Goal: Task Accomplishment & Management: Manage account settings

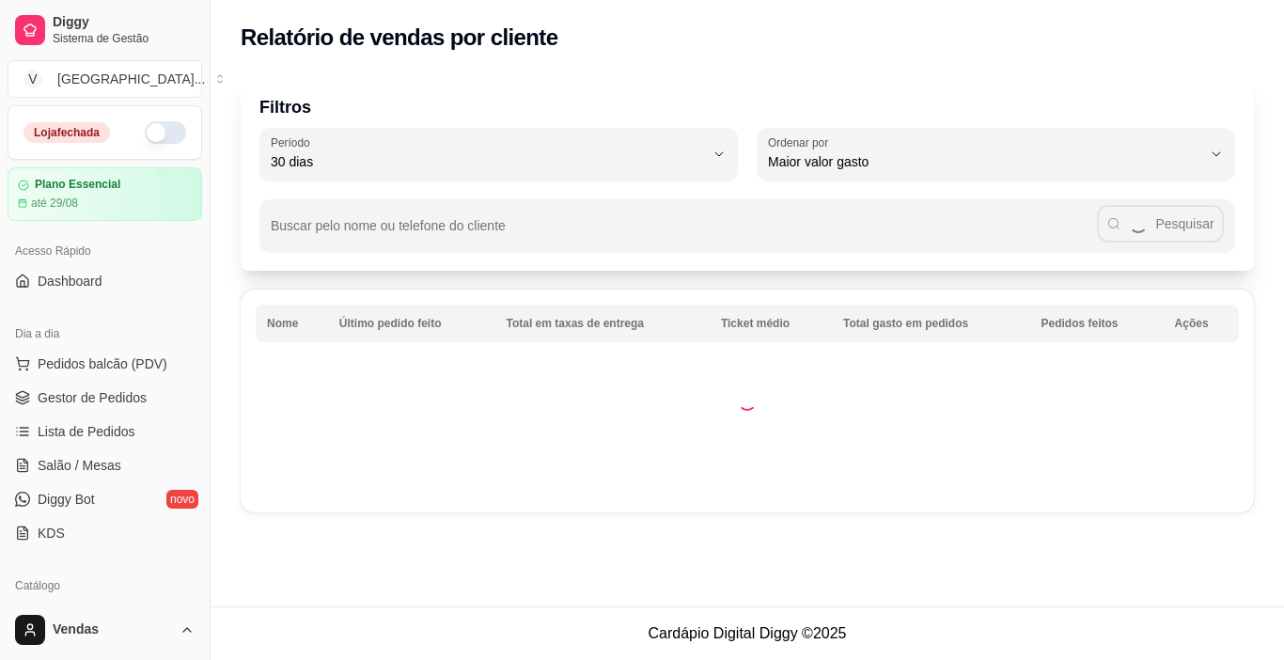
select select "30"
select select "HIGHEST_TOTAL_SPENT_WITH_ORDERS"
click at [110, 402] on span "Gestor de Pedidos" at bounding box center [92, 397] width 109 height 19
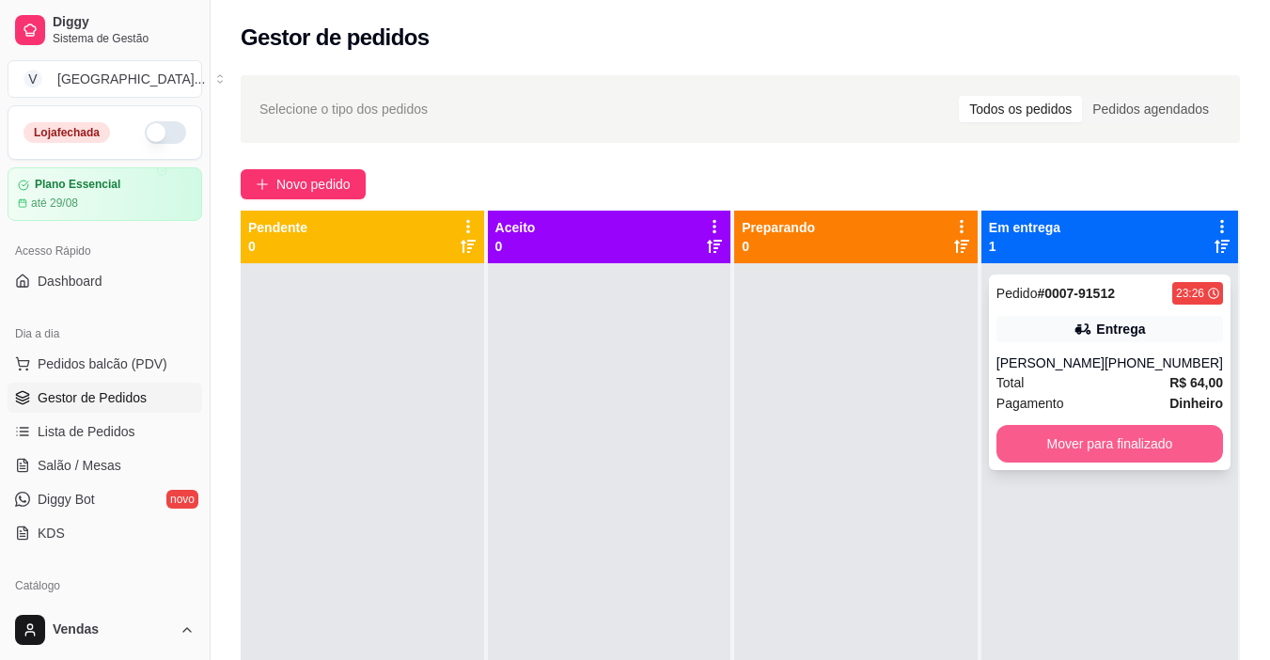
click at [1106, 443] on button "Mover para finalizado" at bounding box center [1109, 444] width 226 height 38
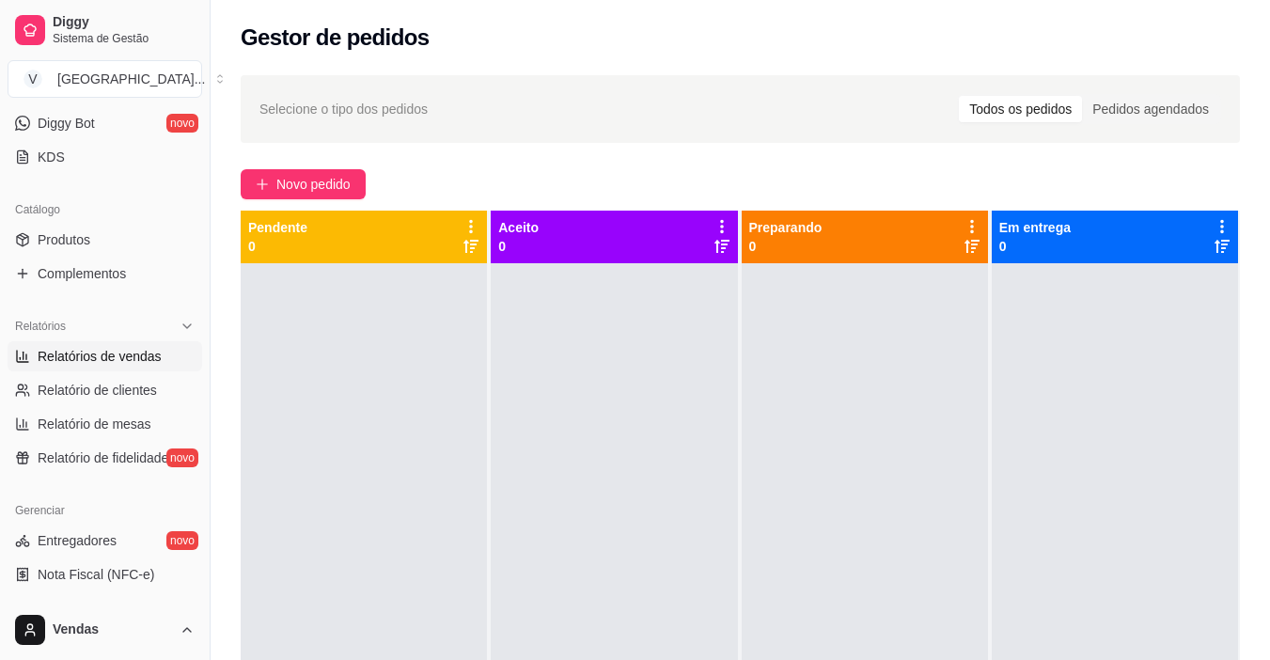
scroll to position [470, 0]
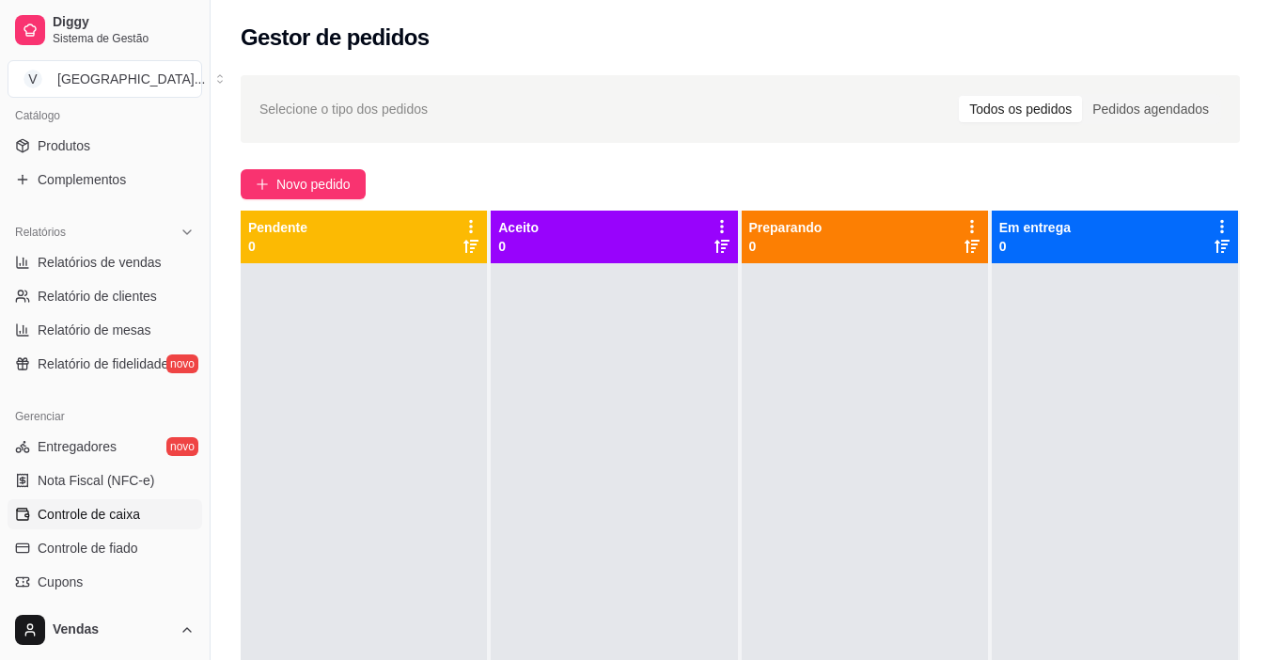
click at [114, 501] on link "Controle de caixa" at bounding box center [105, 514] width 195 height 30
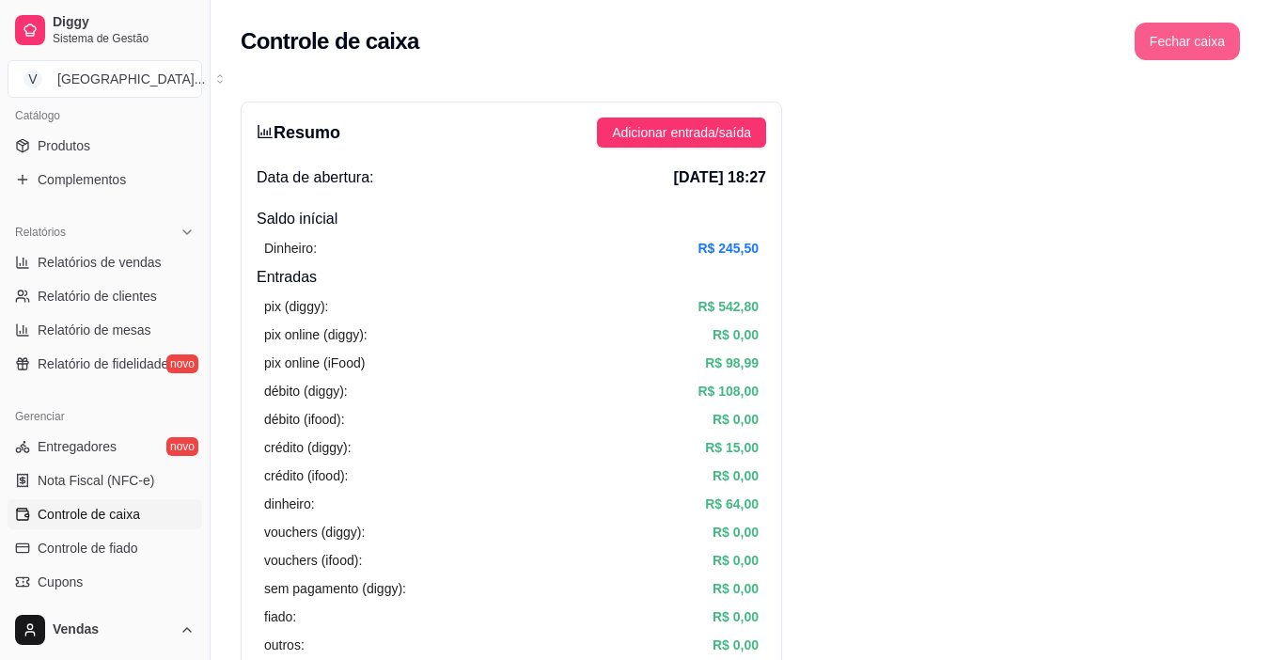
click at [1225, 42] on button "Fechar caixa" at bounding box center [1186, 42] width 105 height 38
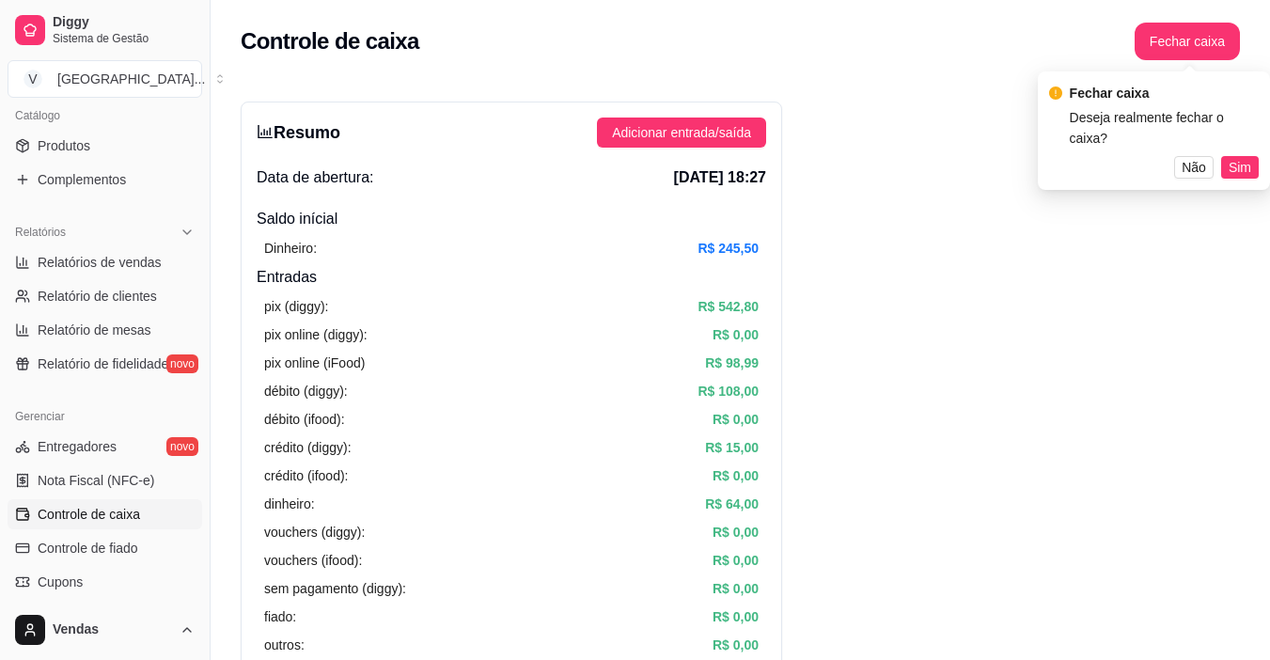
click at [1252, 156] on button "Sim" at bounding box center [1240, 167] width 38 height 23
